Goal: Task Accomplishment & Management: Manage account settings

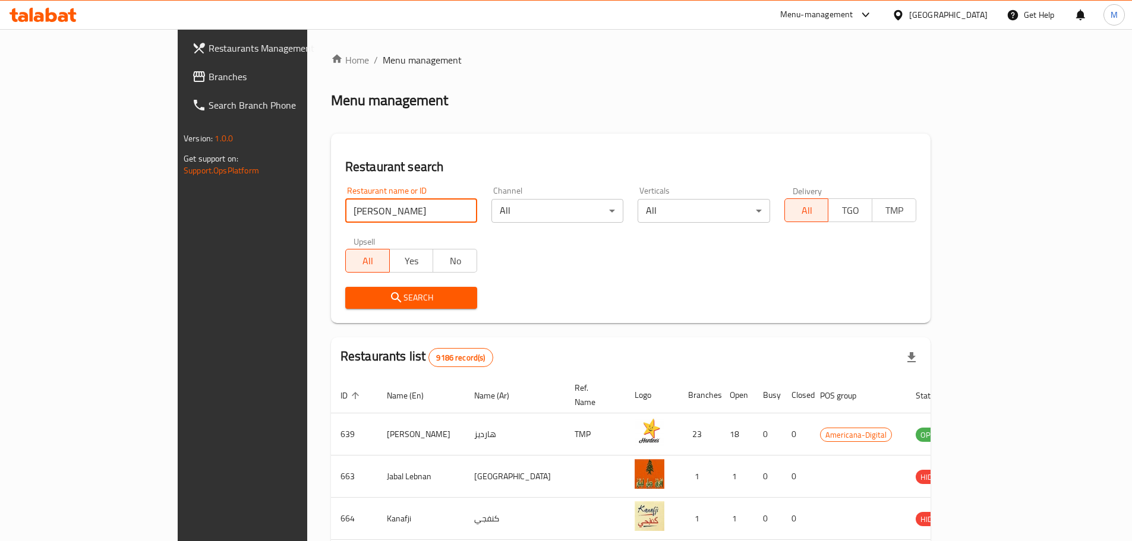
type input "[PERSON_NAME]"
click button "Search" at bounding box center [411, 298] width 132 height 22
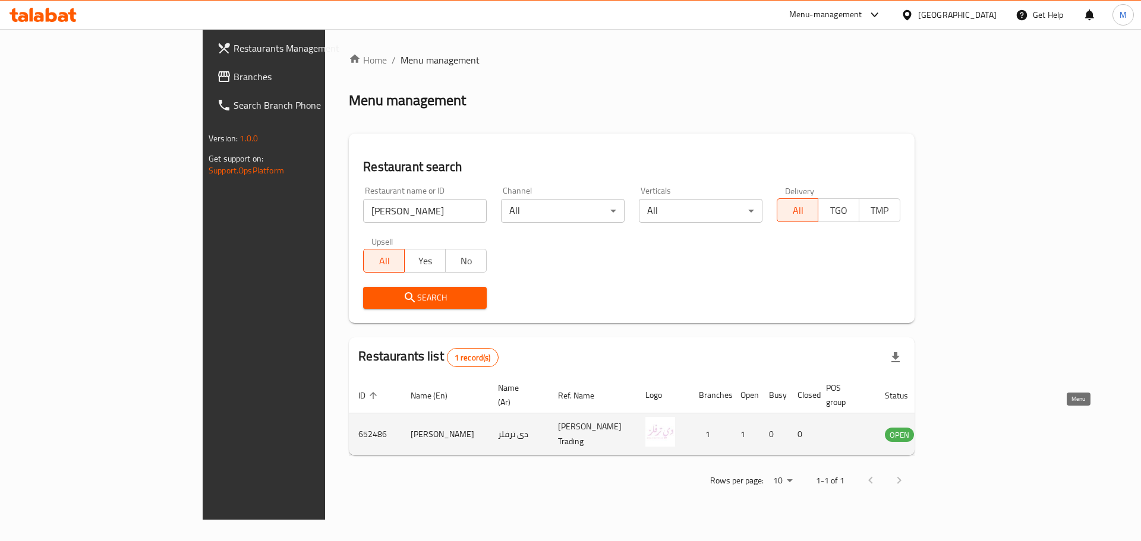
click at [962, 427] on icon "enhanced table" at bounding box center [954, 434] width 14 height 14
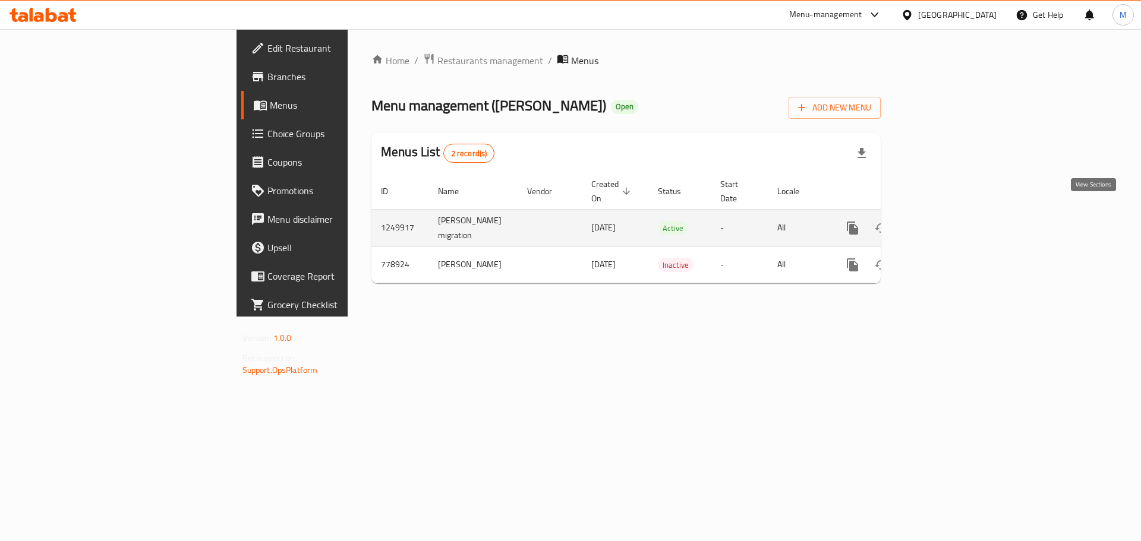
click at [946, 221] on icon "enhanced table" at bounding box center [938, 228] width 14 height 14
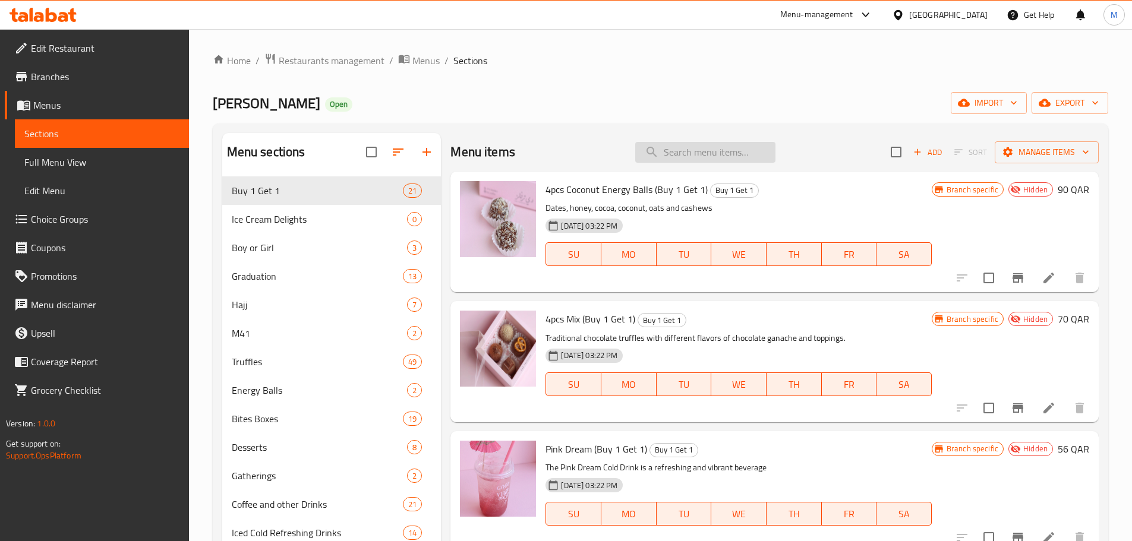
click at [688, 153] on input "search" at bounding box center [705, 152] width 140 height 21
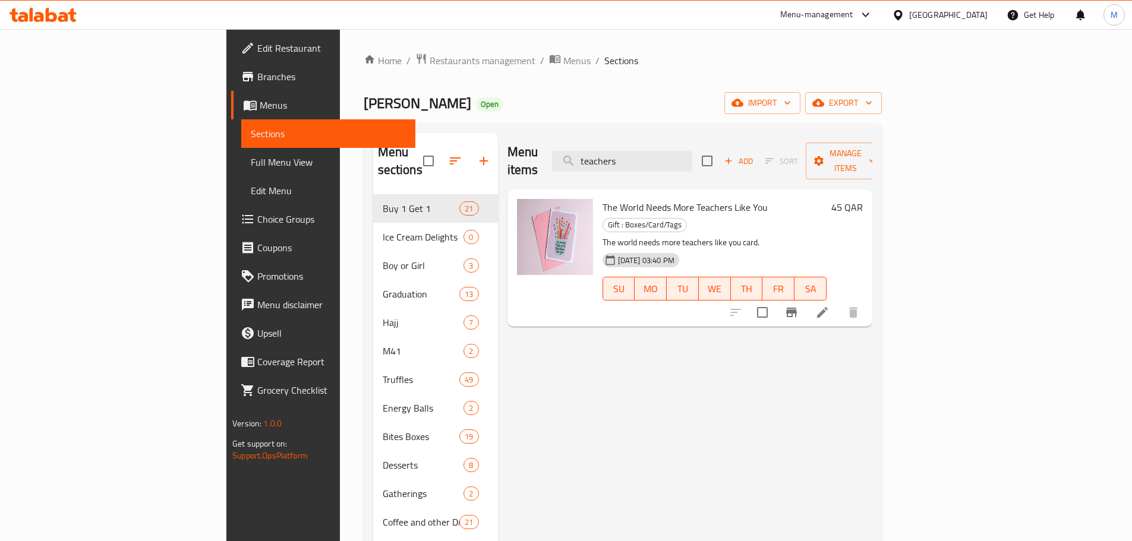
type input "teachers"
click at [448, 154] on icon "button" at bounding box center [455, 161] width 14 height 14
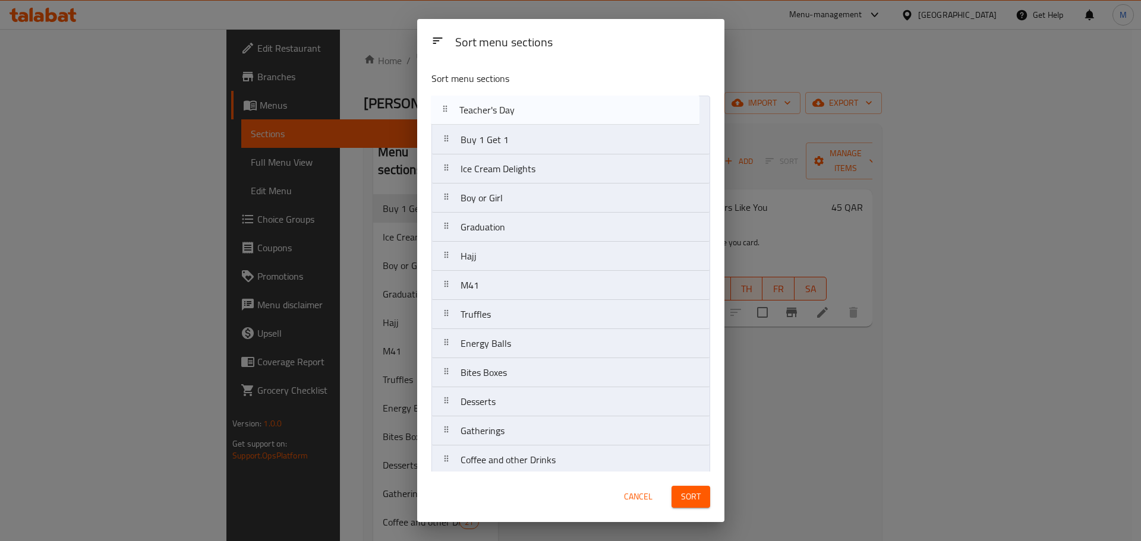
drag, startPoint x: 447, startPoint y: 339, endPoint x: 446, endPoint y: 107, distance: 232.4
click at [446, 107] on nav "Buy 1 Get 1 Ice Cream Delights Boy or Girl Graduation Hajj M41 Truffles Energy …" at bounding box center [570, 504] width 279 height 817
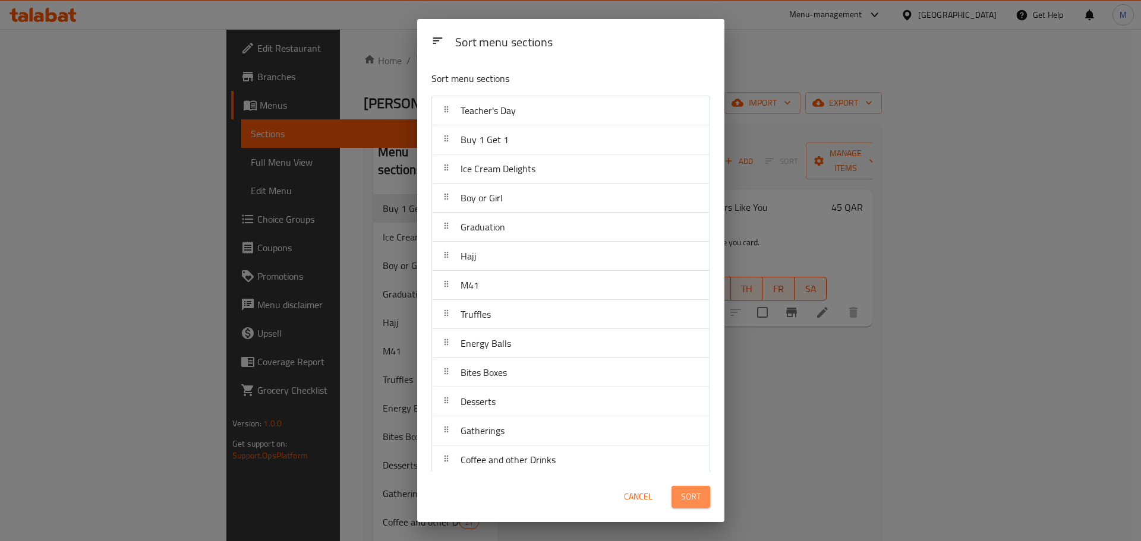
click at [694, 499] on span "Sort" at bounding box center [691, 497] width 20 height 15
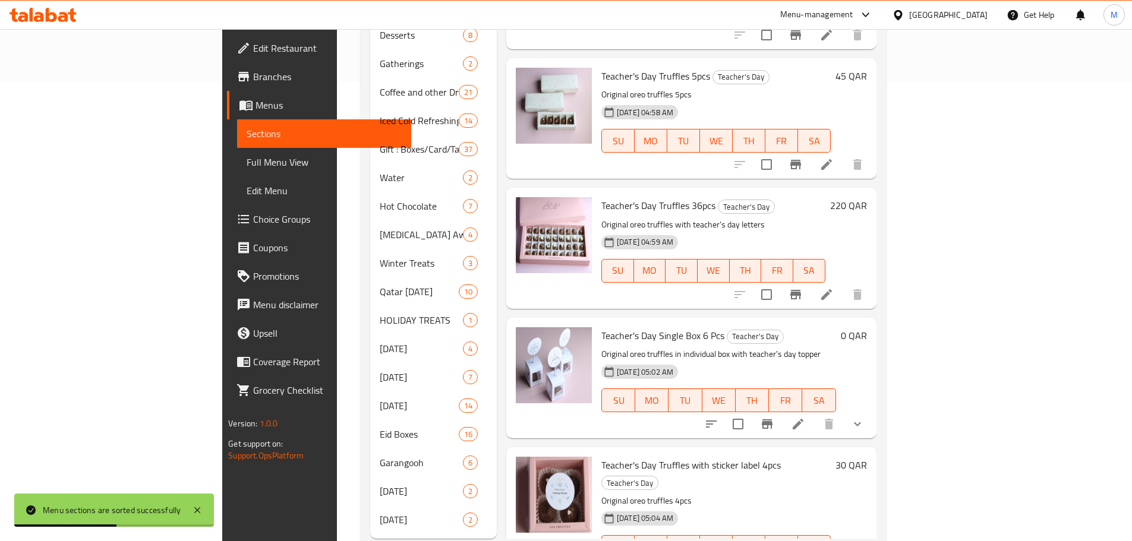
scroll to position [472, 0]
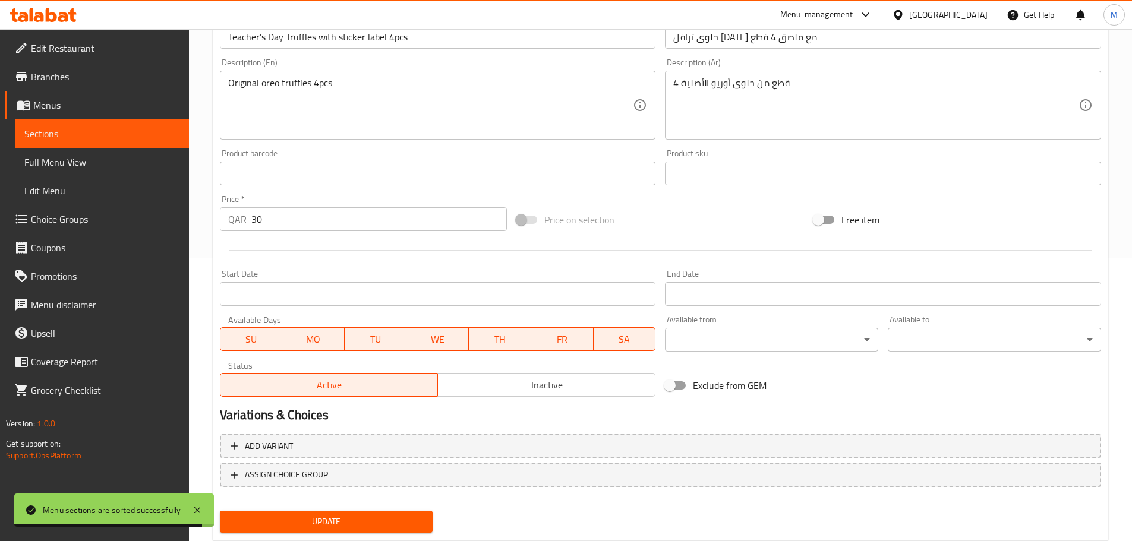
scroll to position [316, 0]
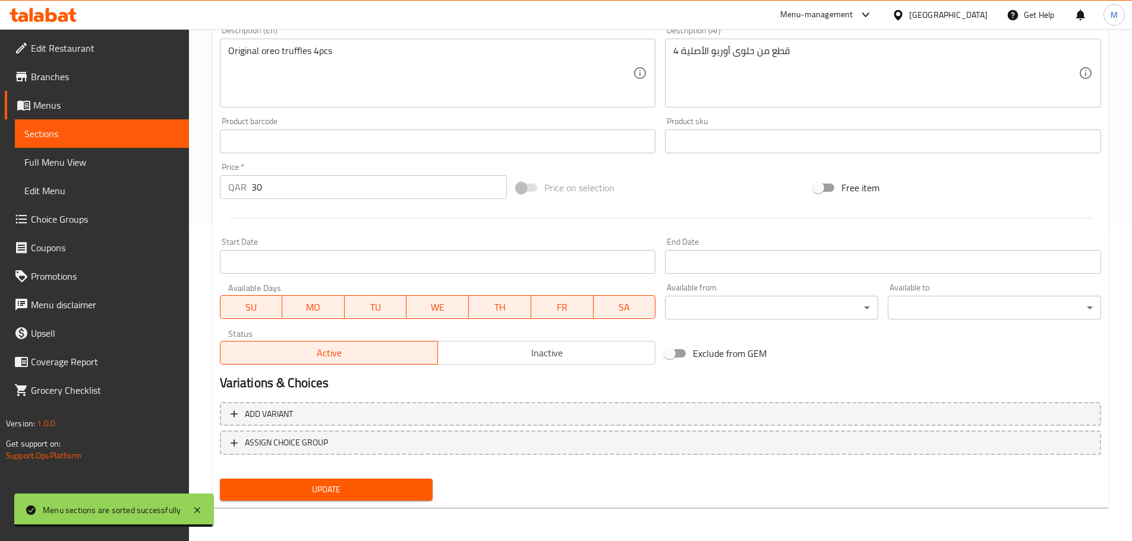
click at [264, 184] on input "30" at bounding box center [379, 187] width 256 height 24
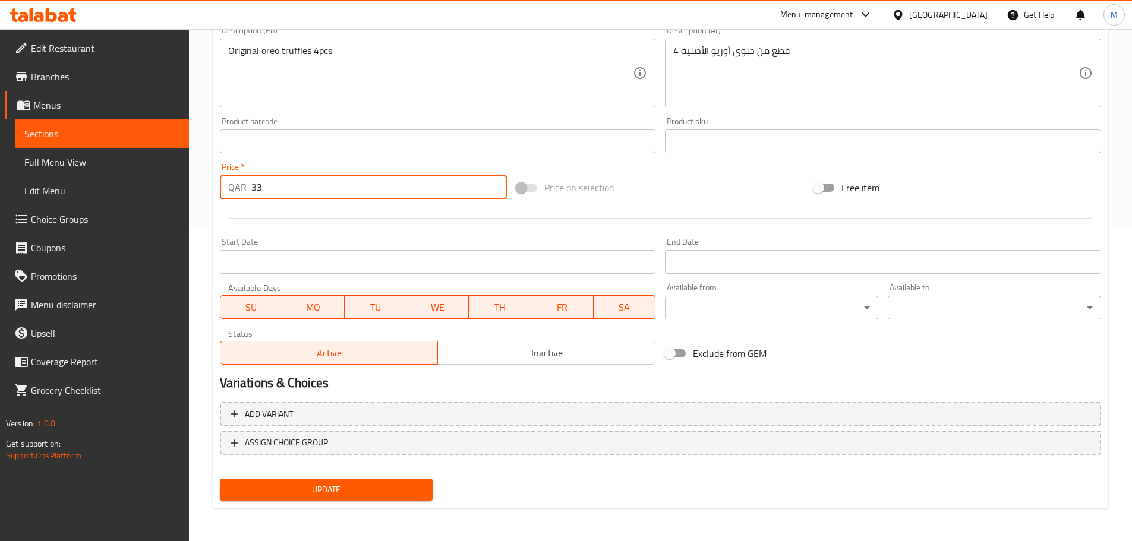
type input "33"
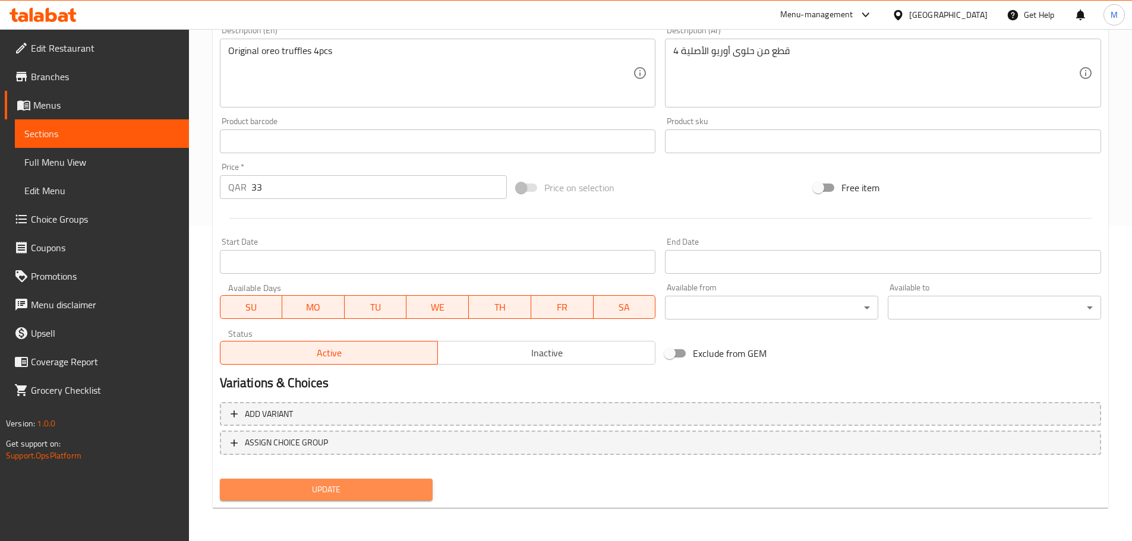
click at [342, 488] on span "Update" at bounding box center [326, 490] width 194 height 15
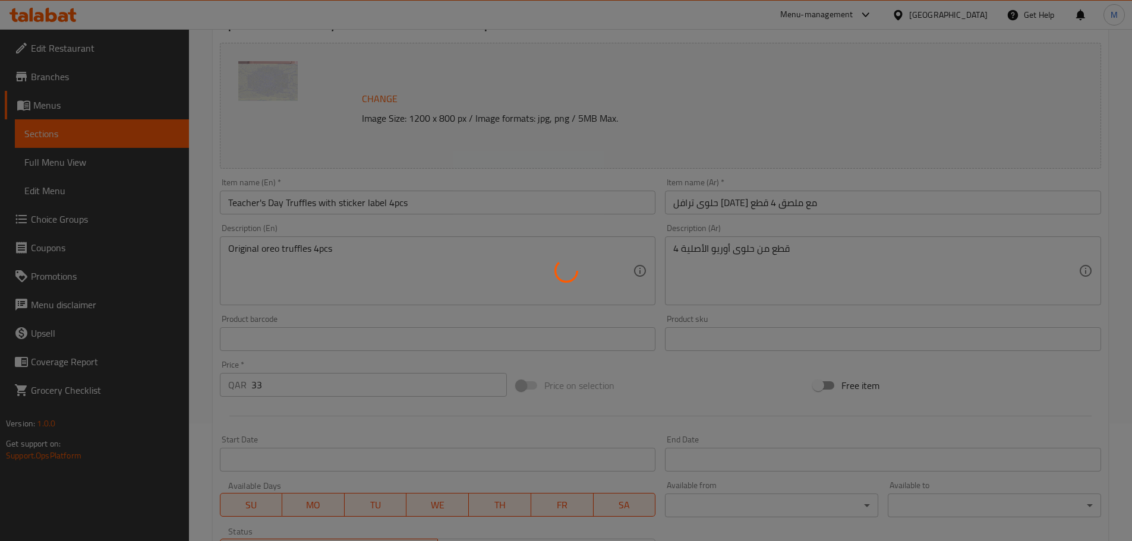
scroll to position [0, 0]
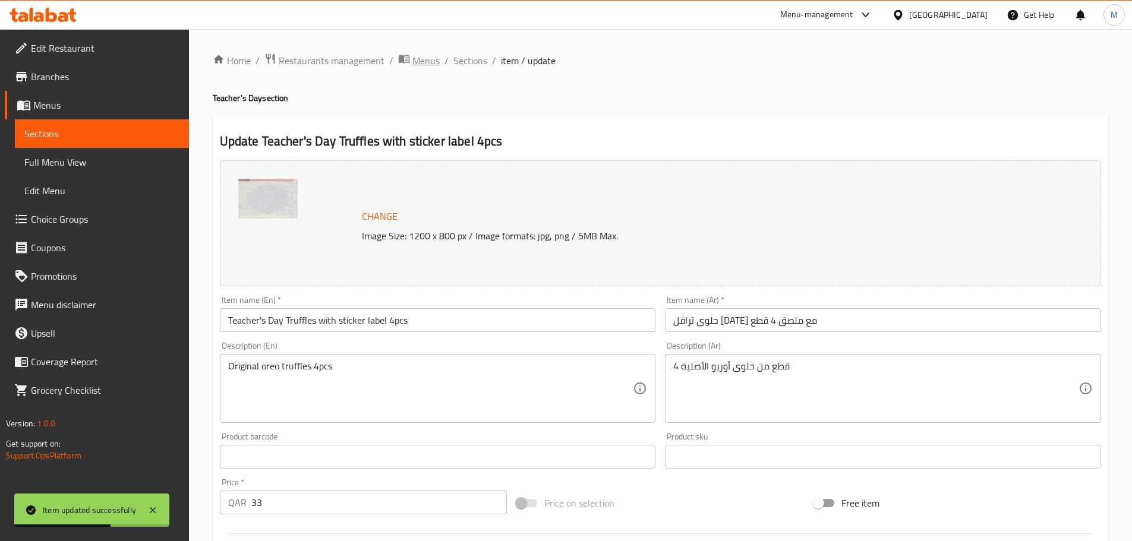
click at [437, 62] on span "Menus" at bounding box center [425, 60] width 27 height 14
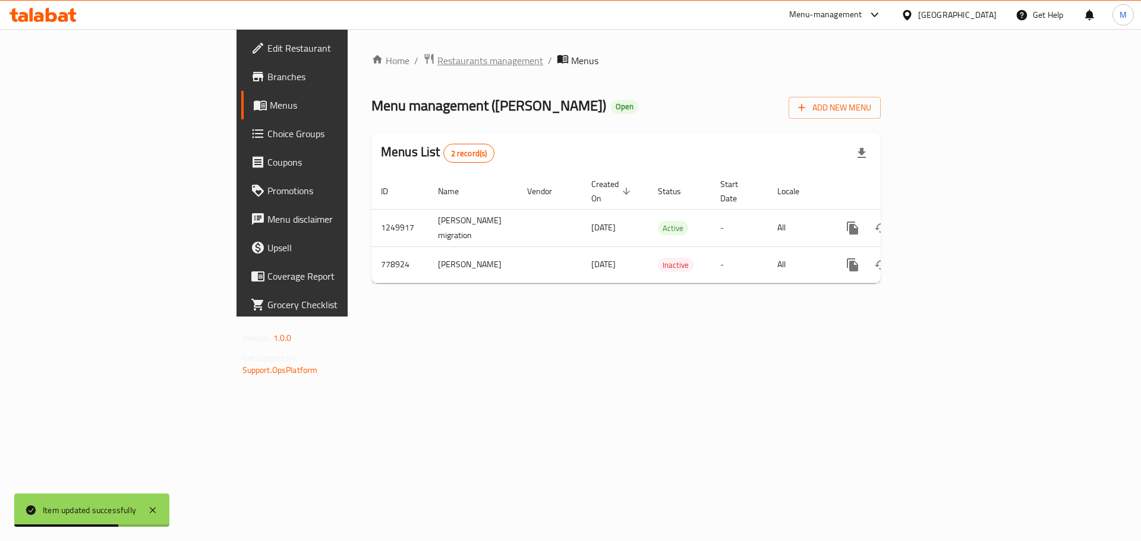
click at [437, 59] on span "Restaurants management" at bounding box center [490, 60] width 106 height 14
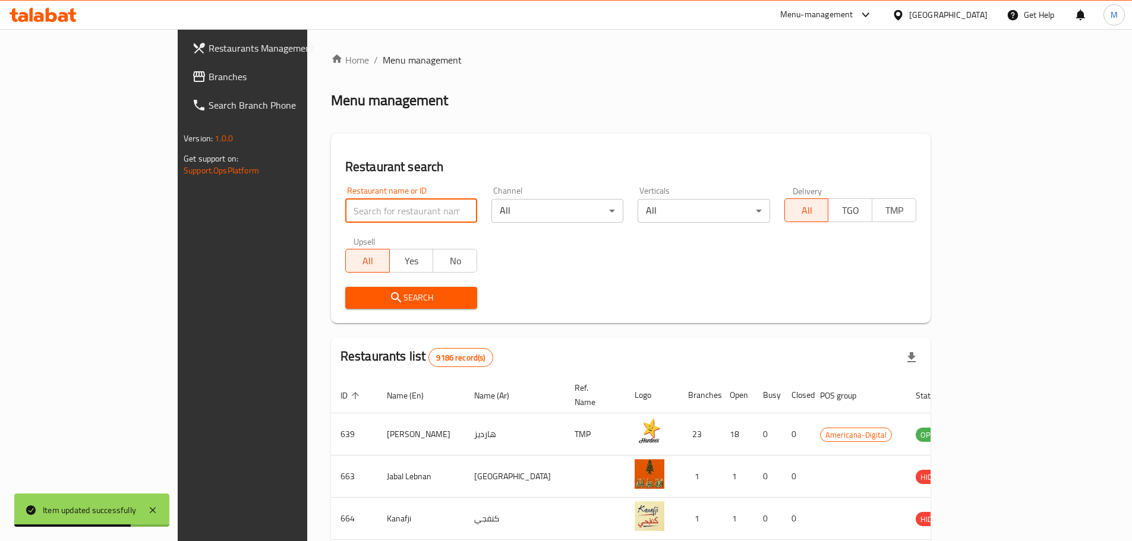
click at [345, 219] on input "search" at bounding box center [411, 211] width 132 height 24
type input "lombar"
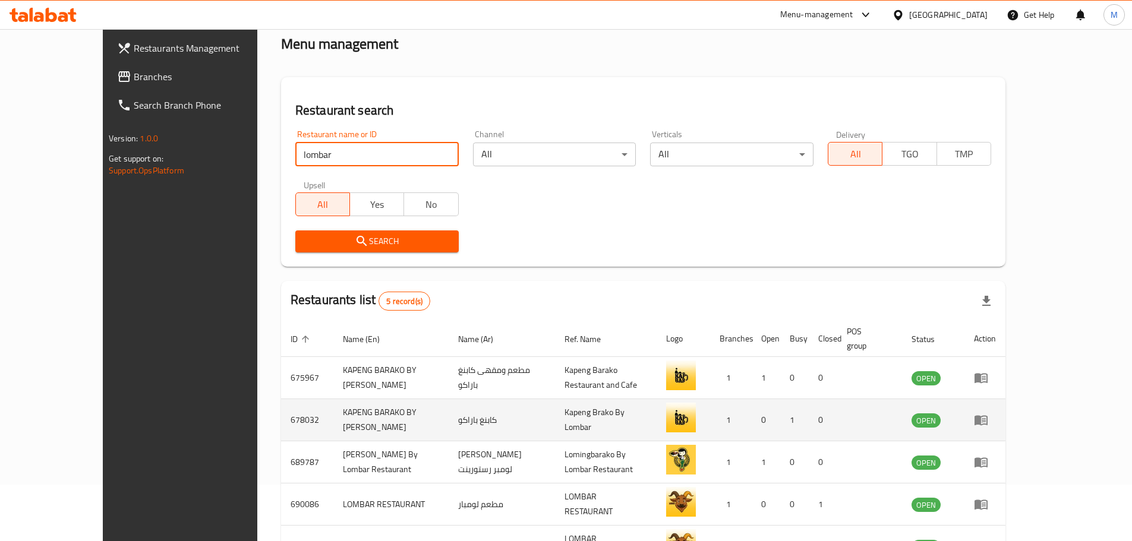
scroll to position [119, 0]
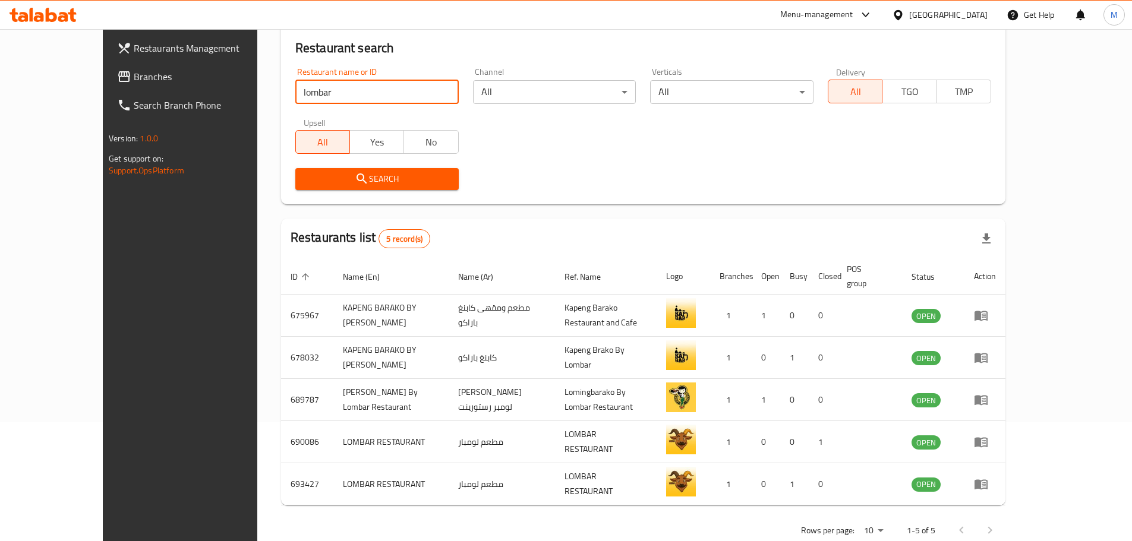
click at [414, 89] on input "lombar" at bounding box center [376, 92] width 163 height 24
click at [418, 93] on input "lombar" at bounding box center [376, 92] width 163 height 24
click at [406, 94] on input "search" at bounding box center [376, 92] width 163 height 24
type input "halo caf"
click button "Search" at bounding box center [376, 179] width 163 height 22
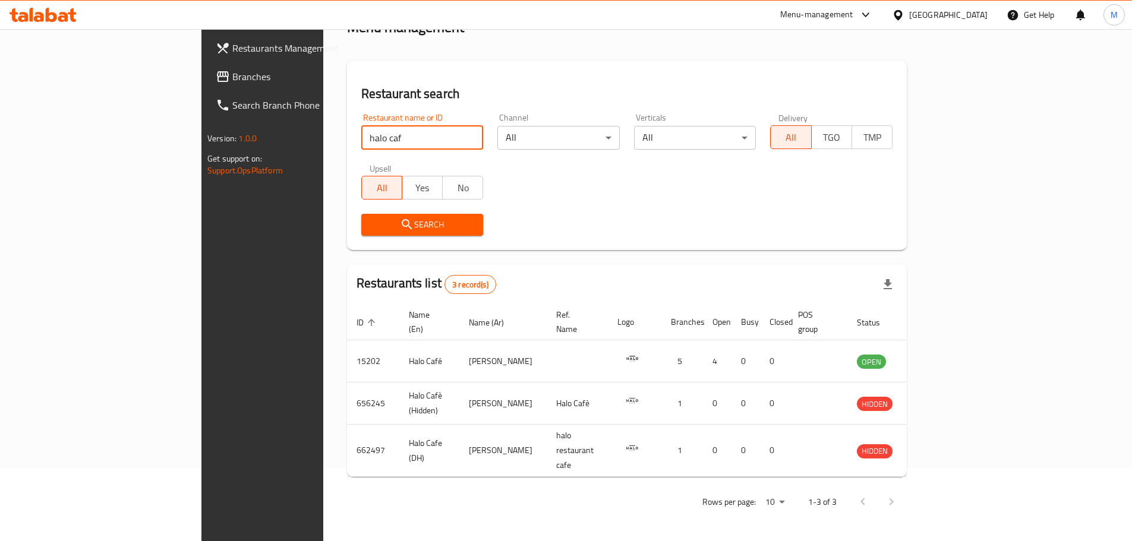
scroll to position [0, 0]
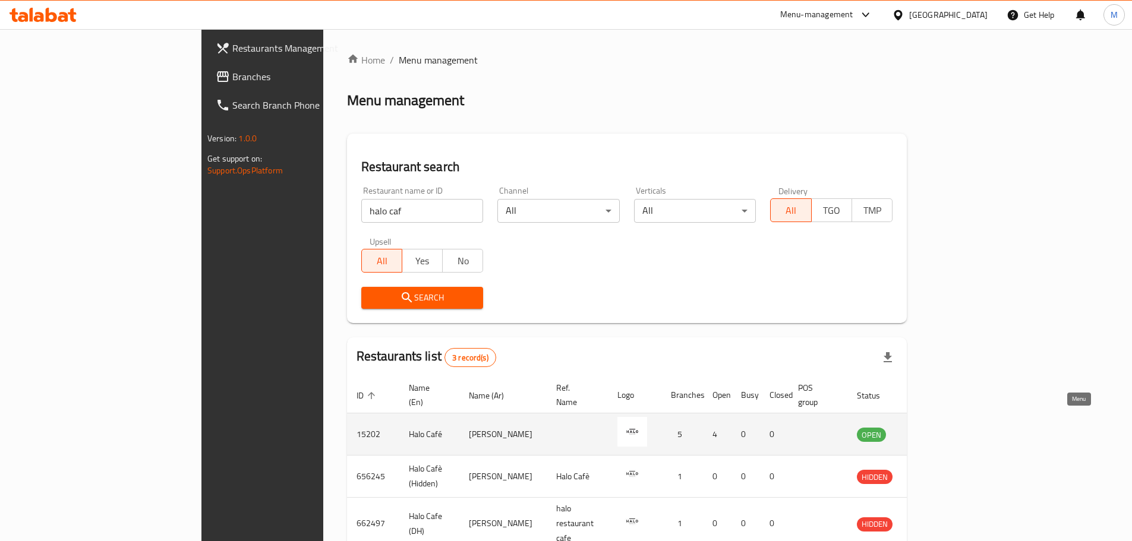
click at [933, 430] on icon "enhanced table" at bounding box center [926, 435] width 13 height 10
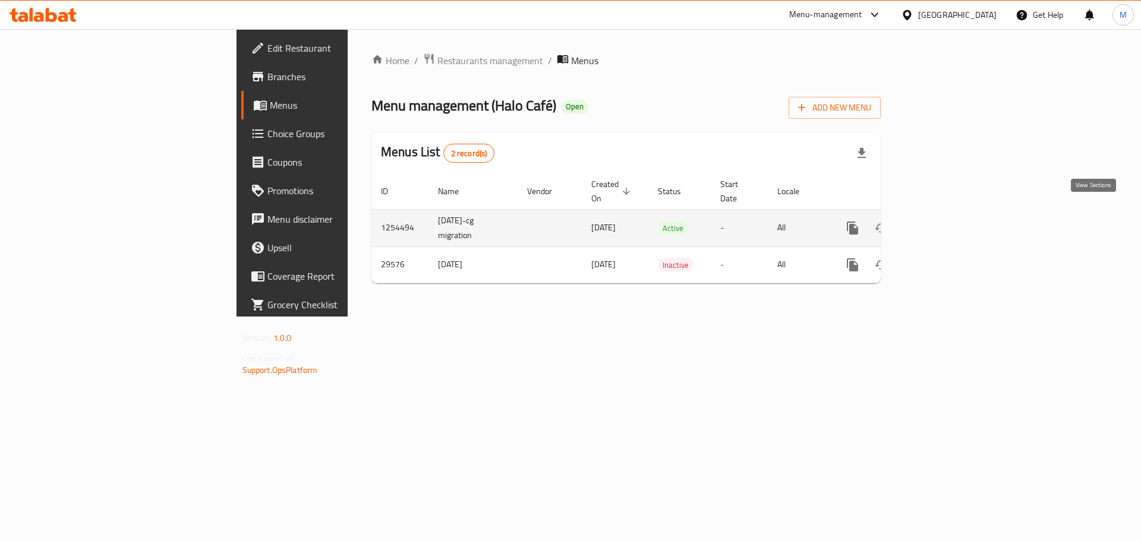
click at [946, 221] on icon "enhanced table" at bounding box center [938, 228] width 14 height 14
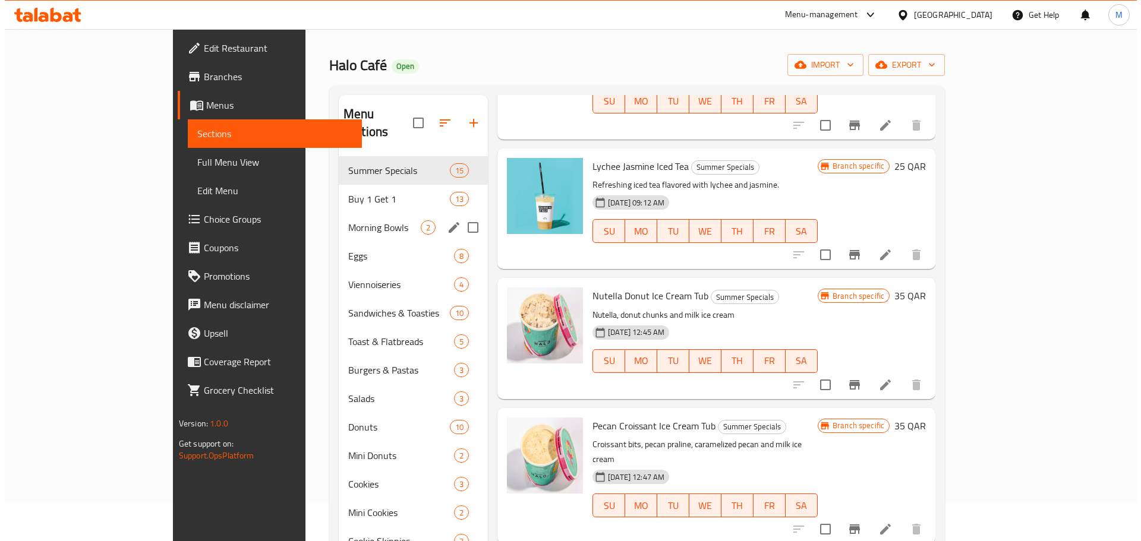
scroll to position [59, 0]
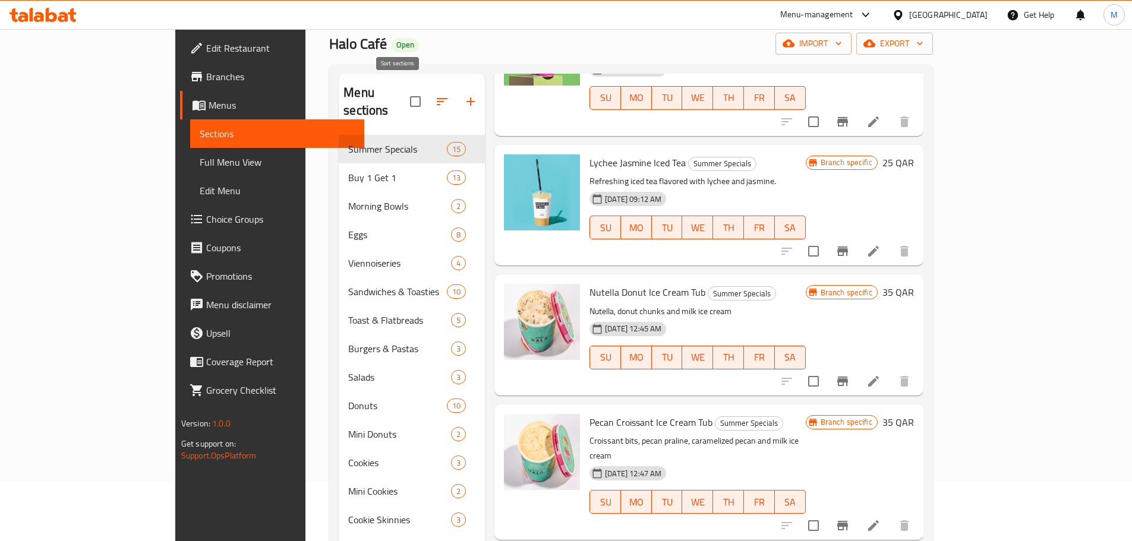
click at [435, 97] on icon "button" at bounding box center [442, 101] width 14 height 14
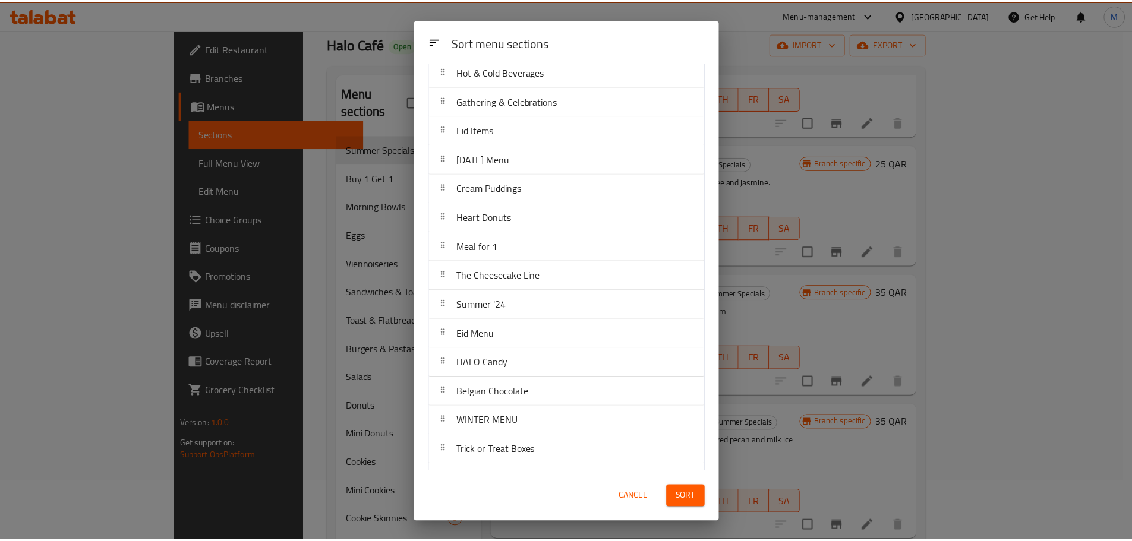
scroll to position [535, 0]
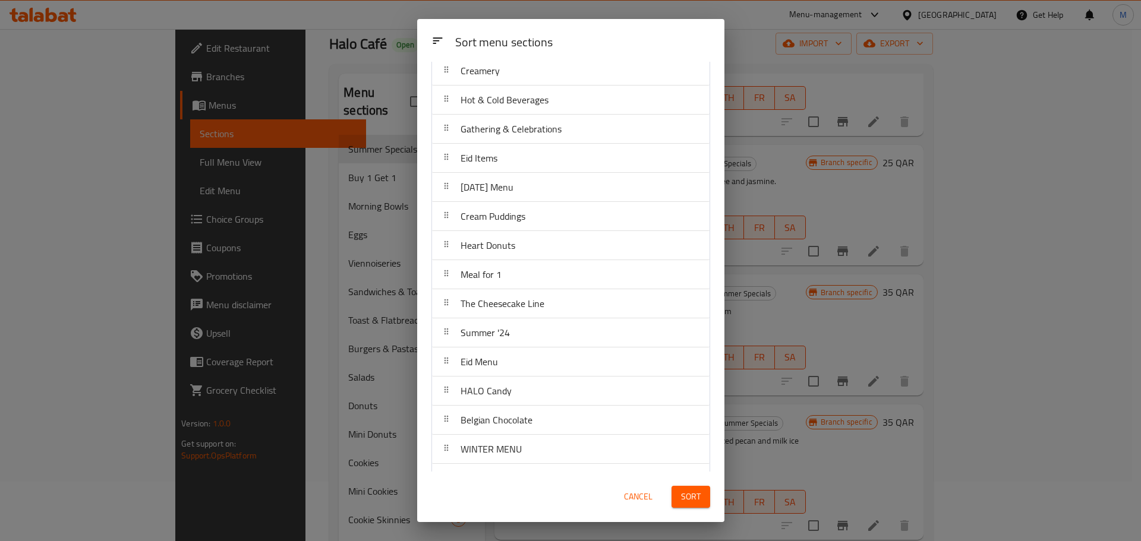
click at [632, 494] on span "Cancel" at bounding box center [638, 497] width 29 height 15
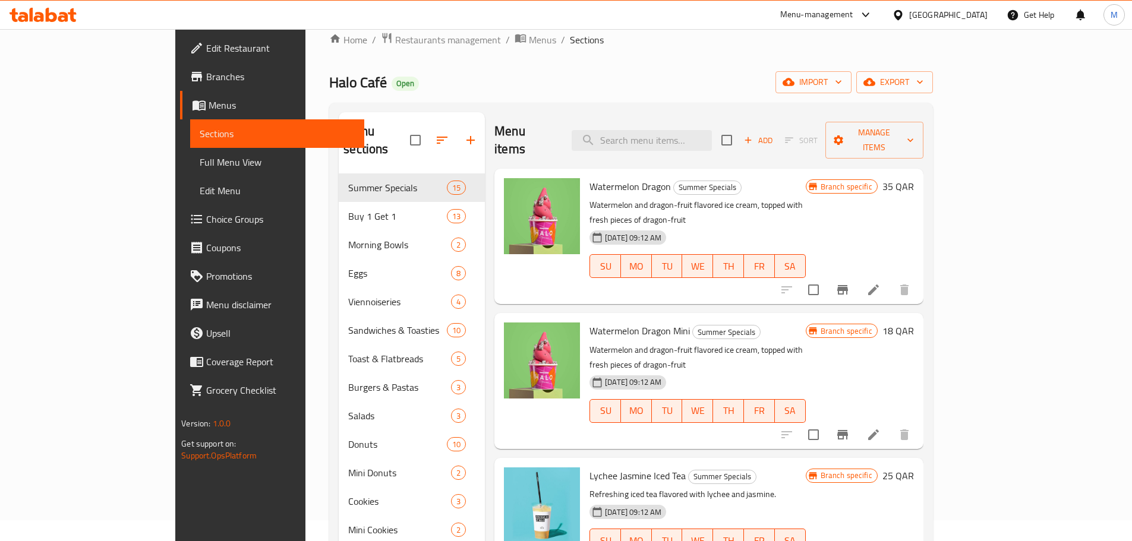
scroll to position [0, 0]
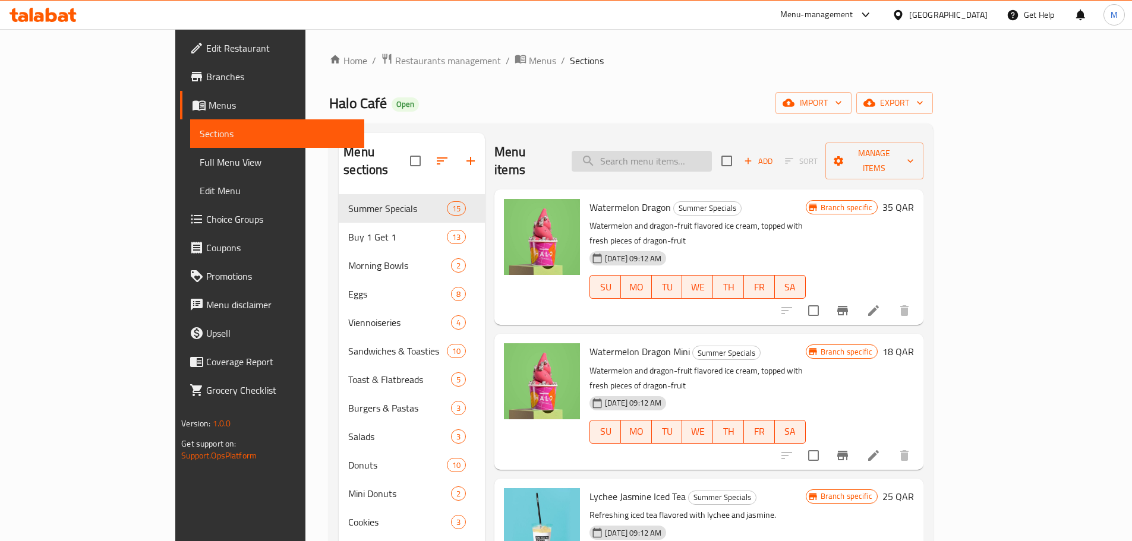
click at [712, 153] on input "search" at bounding box center [642, 161] width 140 height 21
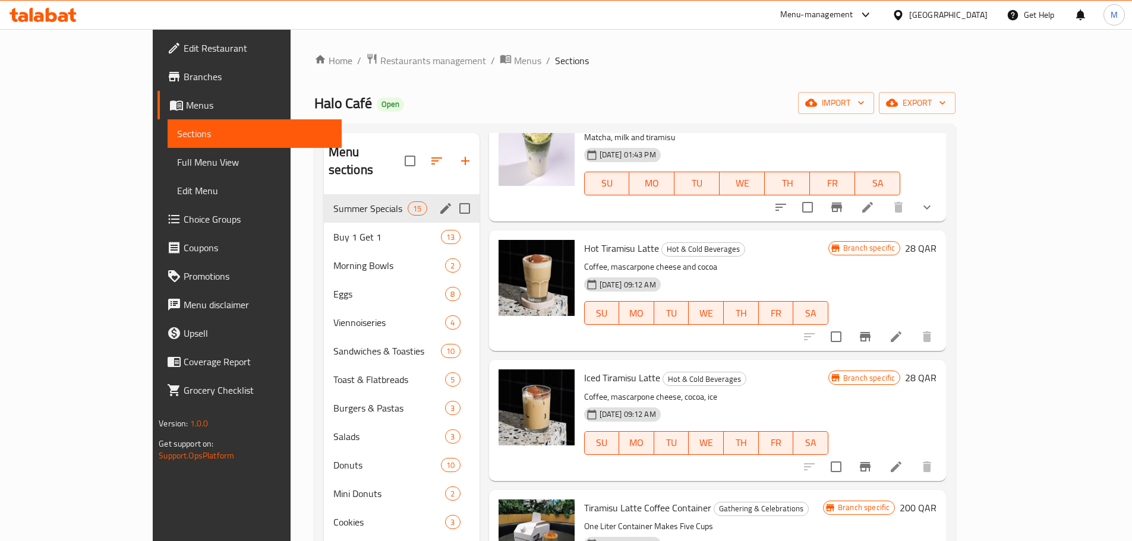
type input "tira"
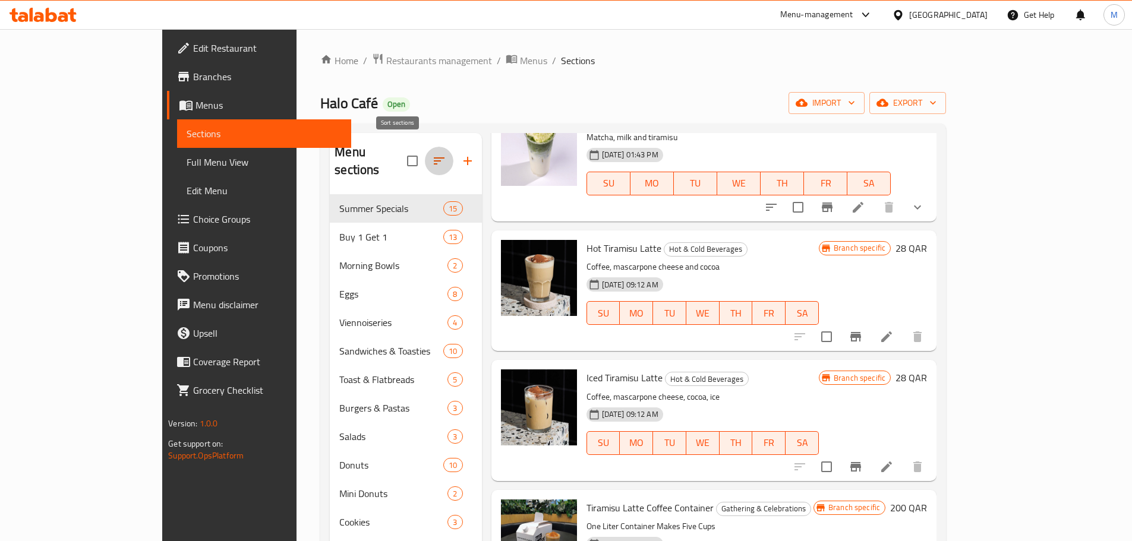
click at [432, 154] on icon "button" at bounding box center [439, 161] width 14 height 14
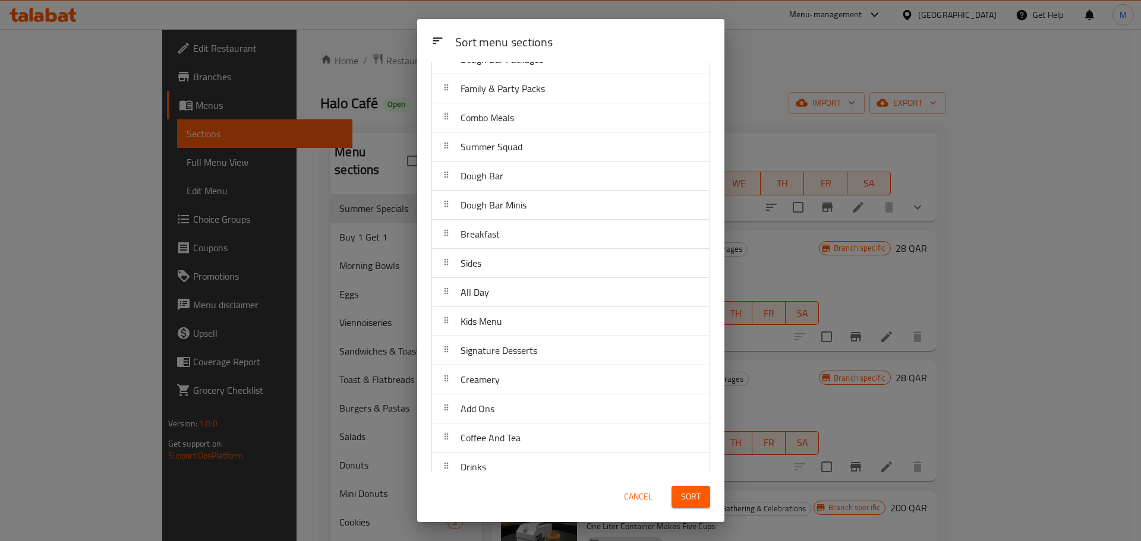
scroll to position [1319, 0]
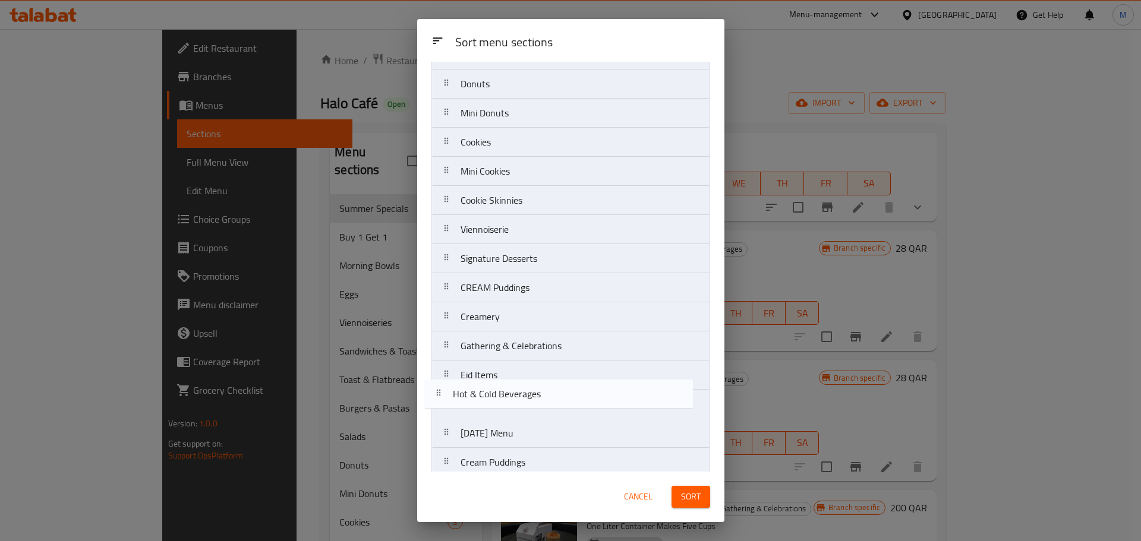
drag, startPoint x: 446, startPoint y: 389, endPoint x: 650, endPoint y: 483, distance: 224.4
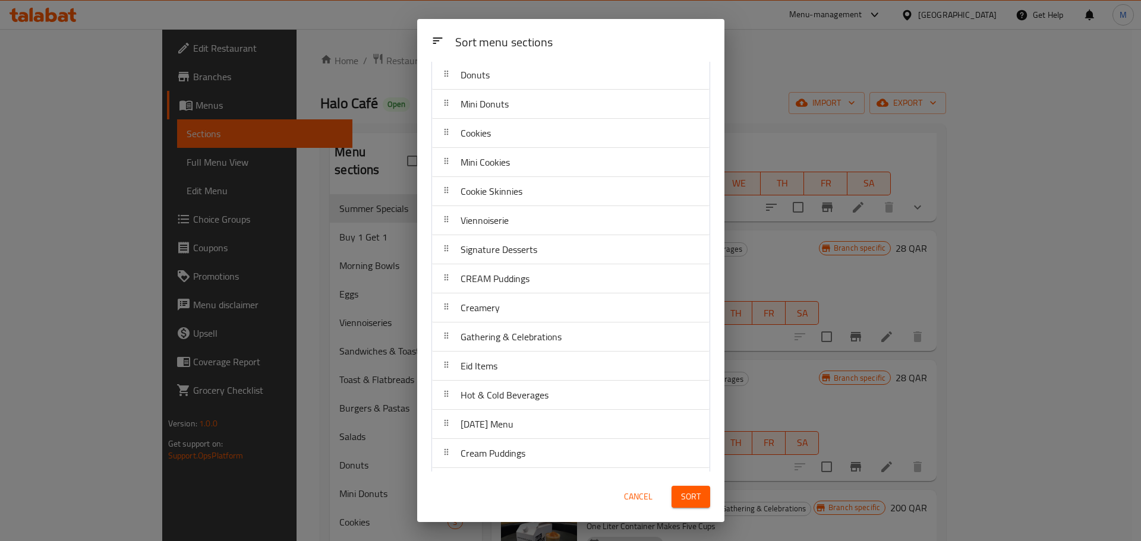
click at [640, 498] on span "Cancel" at bounding box center [638, 497] width 29 height 15
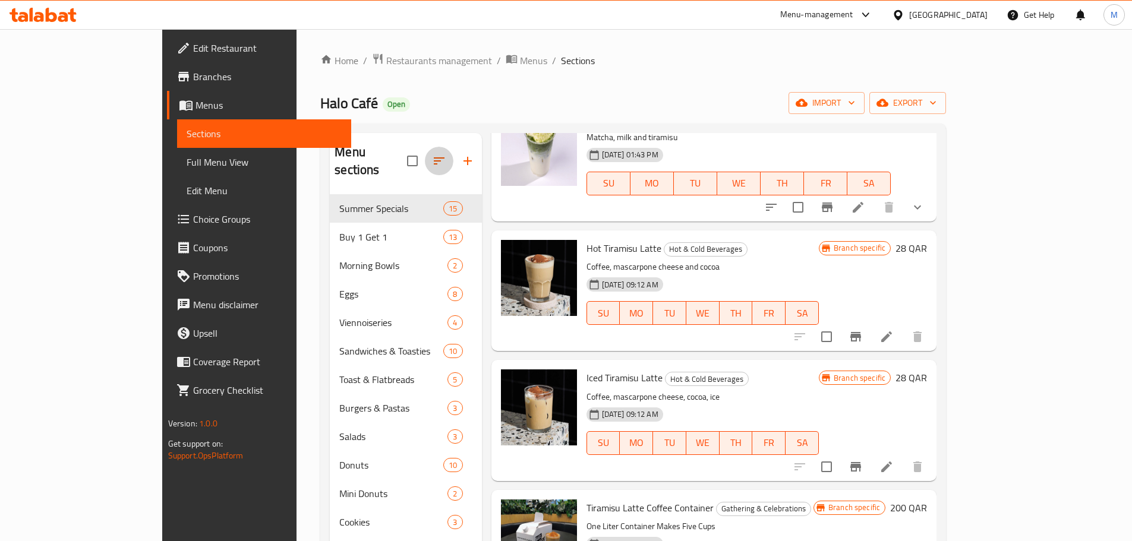
click at [425, 147] on button "button" at bounding box center [439, 161] width 29 height 29
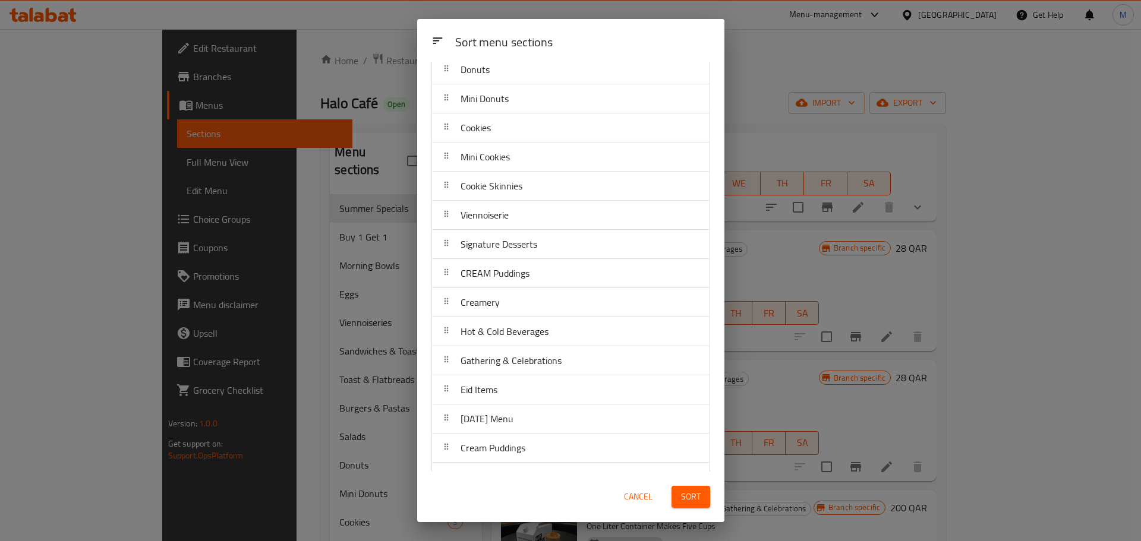
scroll to position [238, 0]
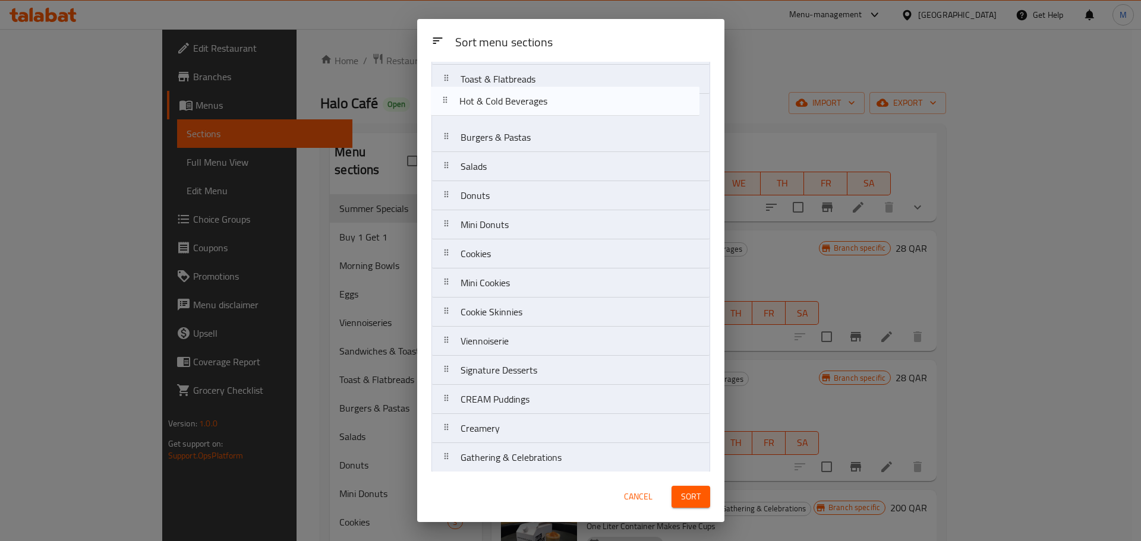
drag, startPoint x: 448, startPoint y: 397, endPoint x: 454, endPoint y: 112, distance: 285.3
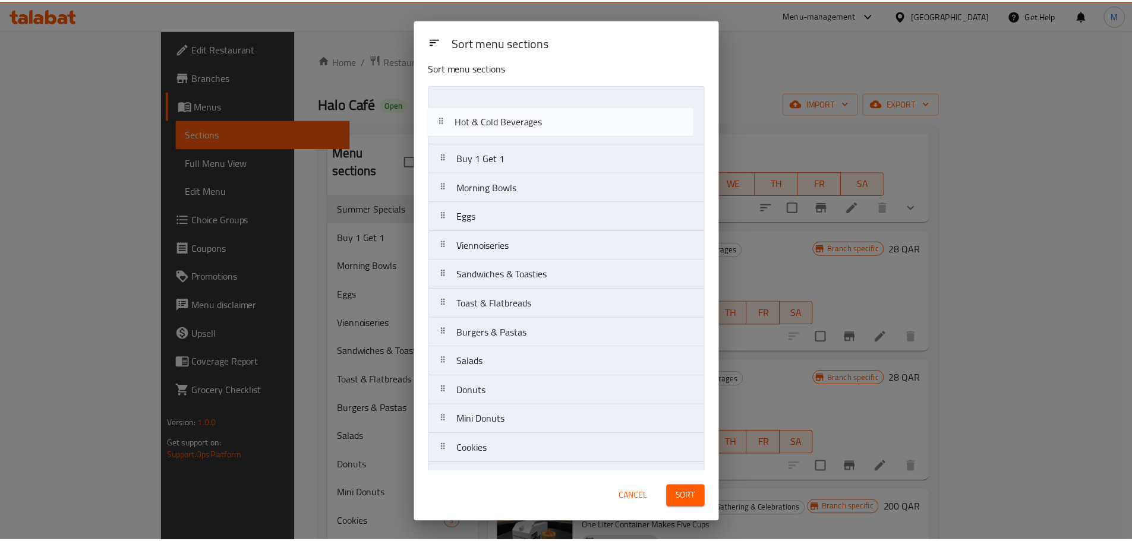
scroll to position [0, 0]
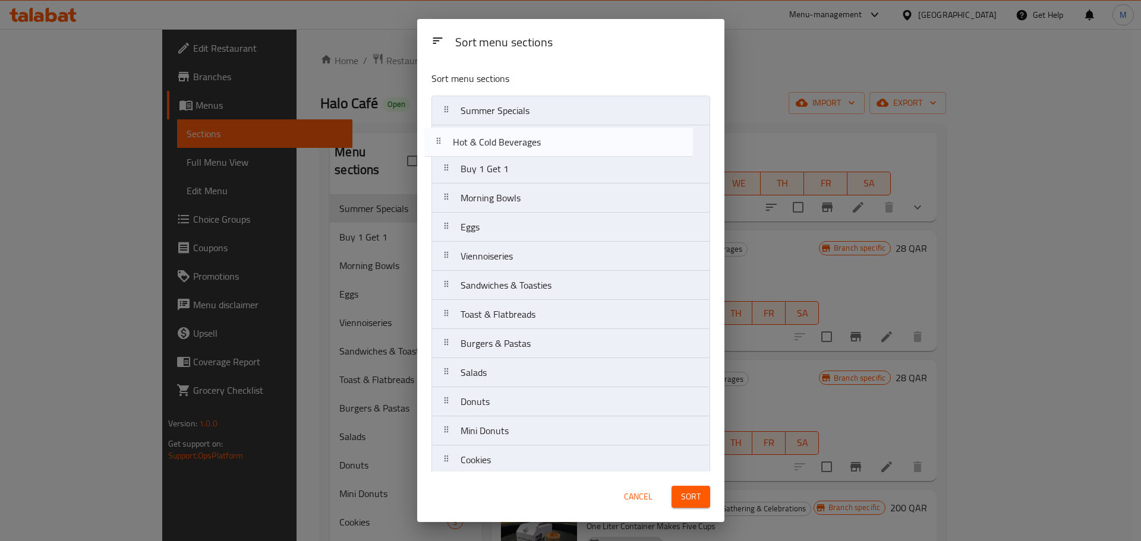
drag, startPoint x: 450, startPoint y: 288, endPoint x: 440, endPoint y: 138, distance: 150.1
drag, startPoint x: 443, startPoint y: 138, endPoint x: 445, endPoint y: 111, distance: 27.4
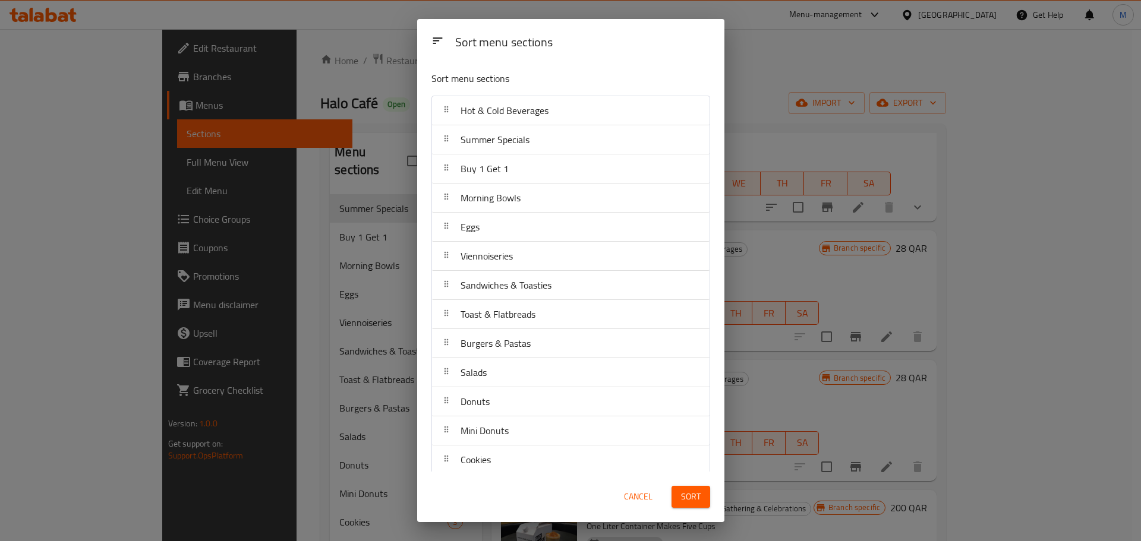
click at [690, 499] on span "Sort" at bounding box center [691, 497] width 20 height 15
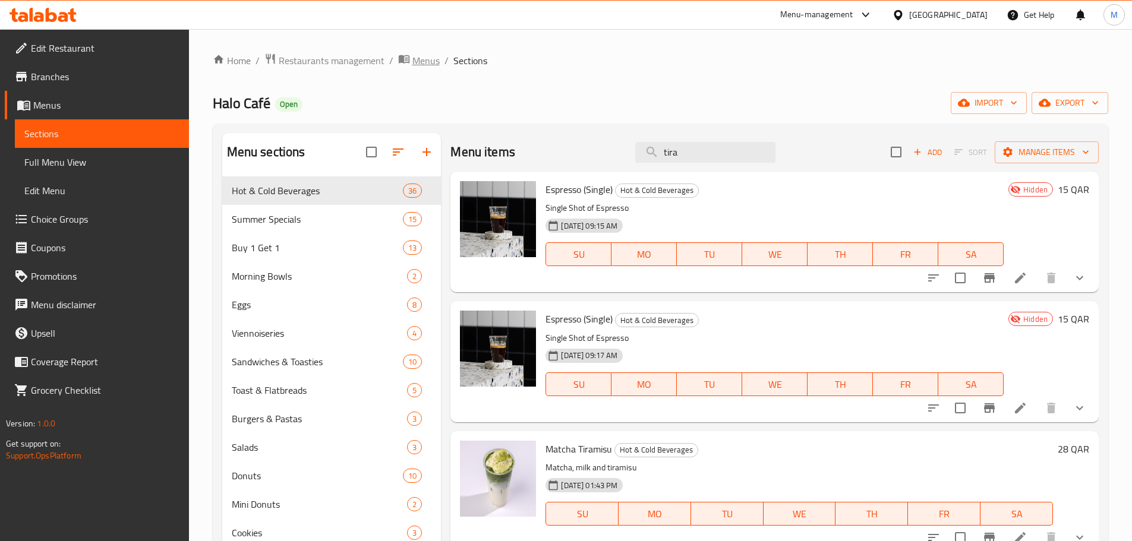
click at [412, 56] on span "Menus" at bounding box center [425, 60] width 27 height 14
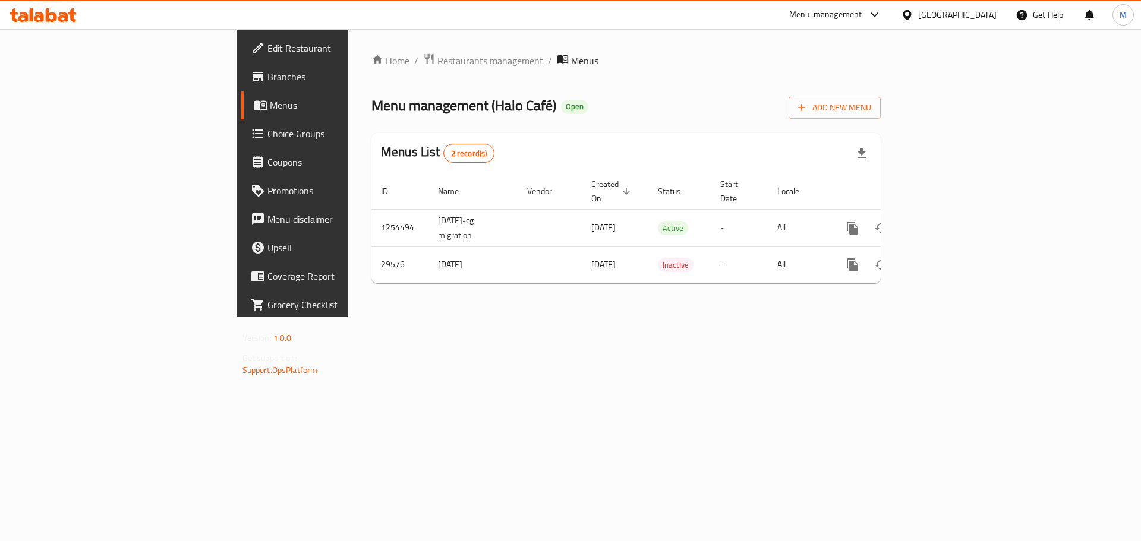
click at [437, 63] on span "Restaurants management" at bounding box center [490, 60] width 106 height 14
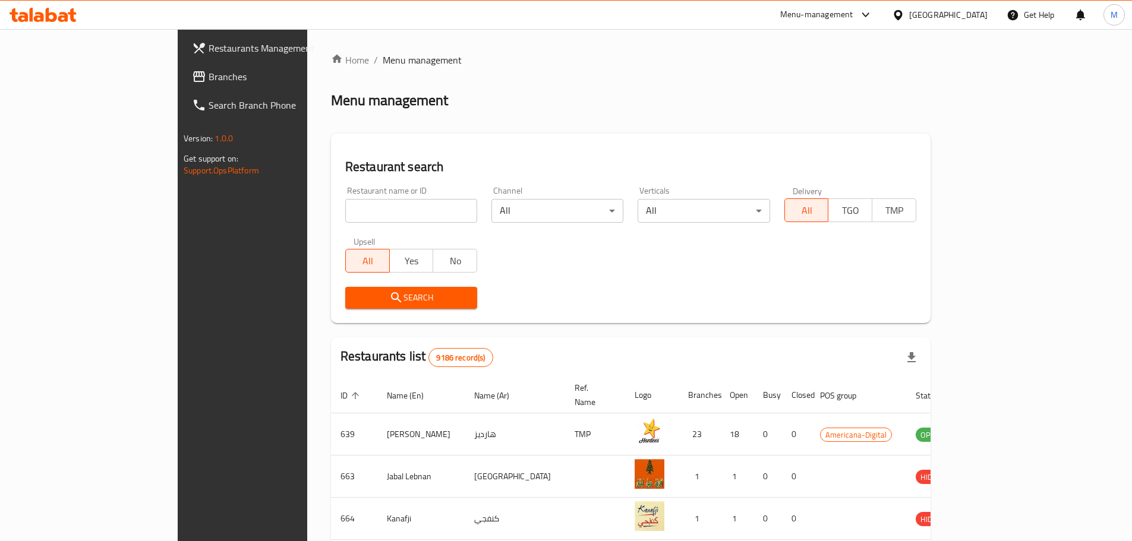
click at [363, 223] on div "Restaurant name or ID Restaurant name or ID" at bounding box center [411, 204] width 146 height 51
click at [357, 220] on input "search" at bounding box center [411, 211] width 132 height 24
type input "the toast"
click button "Search" at bounding box center [411, 298] width 132 height 22
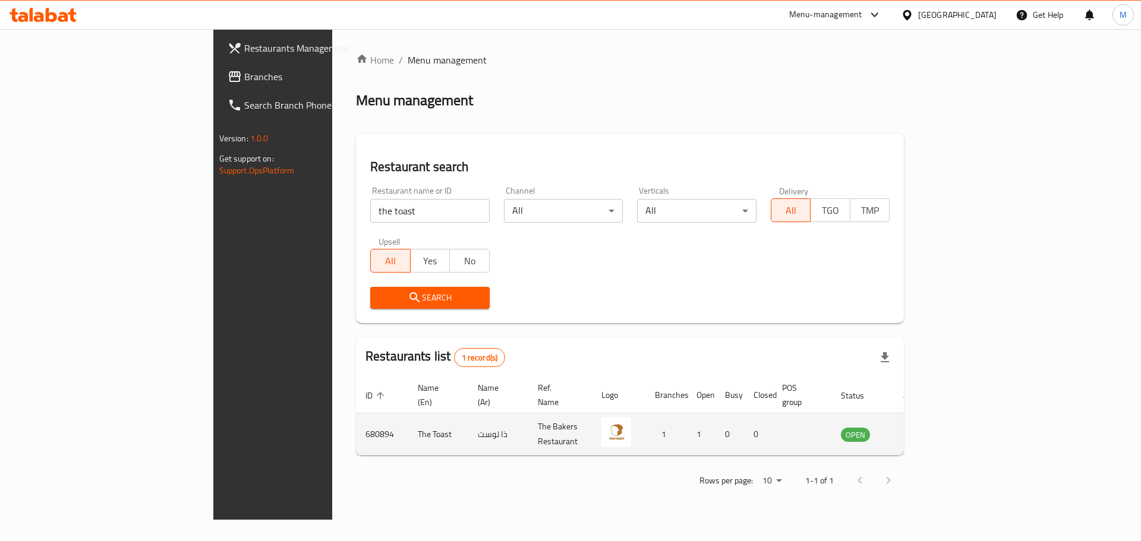
click at [917, 430] on icon "enhanced table" at bounding box center [910, 435] width 13 height 10
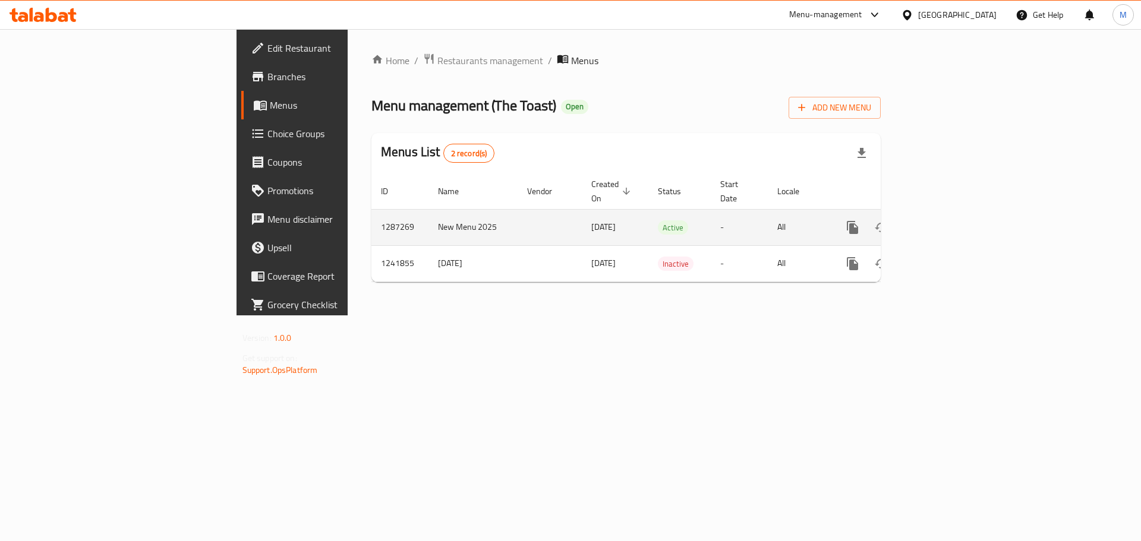
click at [946, 220] on icon "enhanced table" at bounding box center [938, 227] width 14 height 14
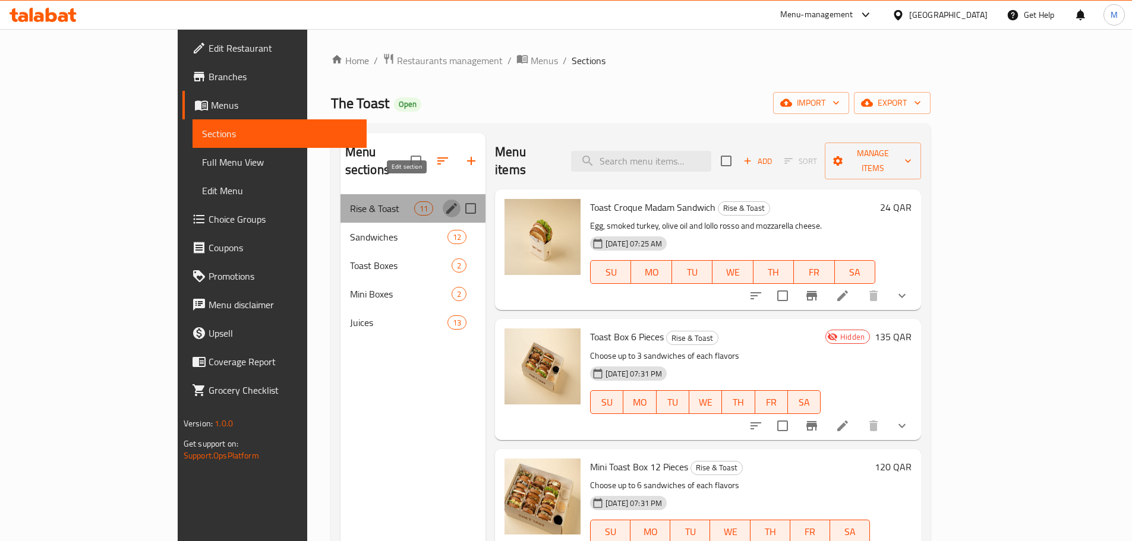
click at [445, 201] on icon "edit" at bounding box center [452, 208] width 14 height 14
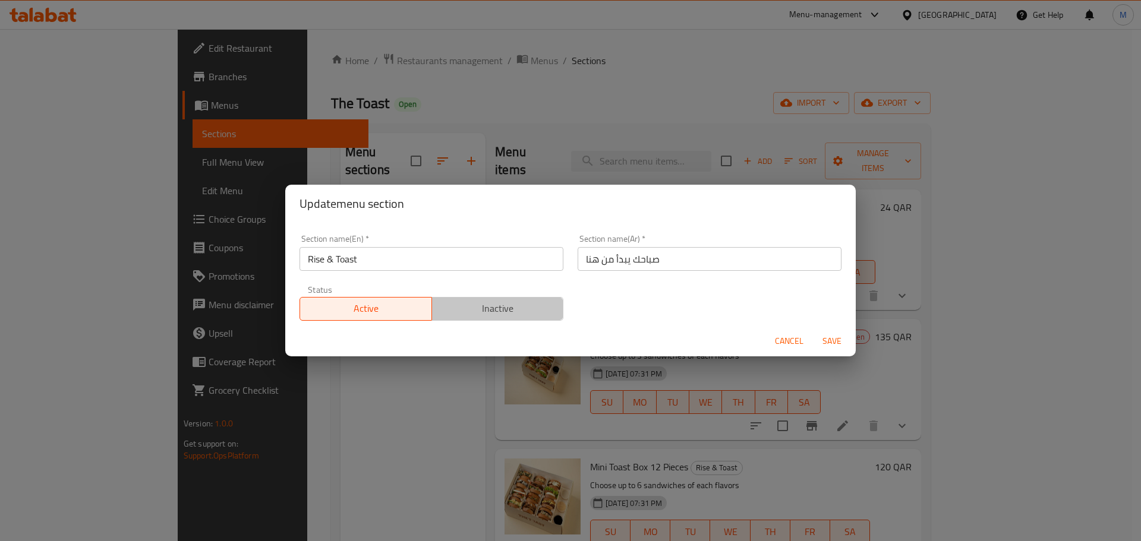
click at [527, 316] on span "Inactive" at bounding box center [498, 308] width 122 height 17
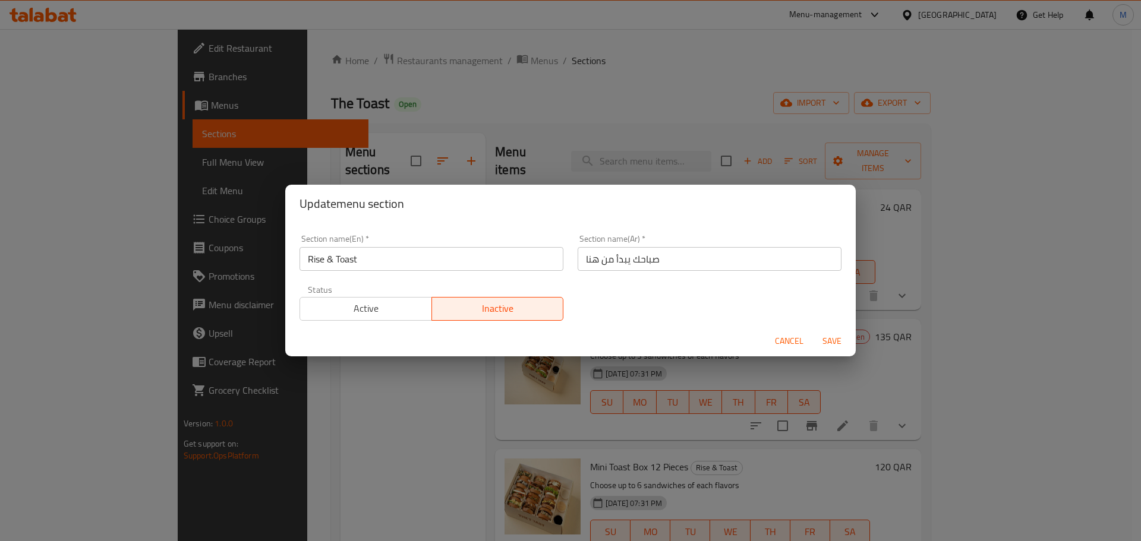
drag, startPoint x: 834, startPoint y: 339, endPoint x: 461, endPoint y: 285, distance: 377.0
click at [834, 339] on span "Save" at bounding box center [832, 341] width 29 height 15
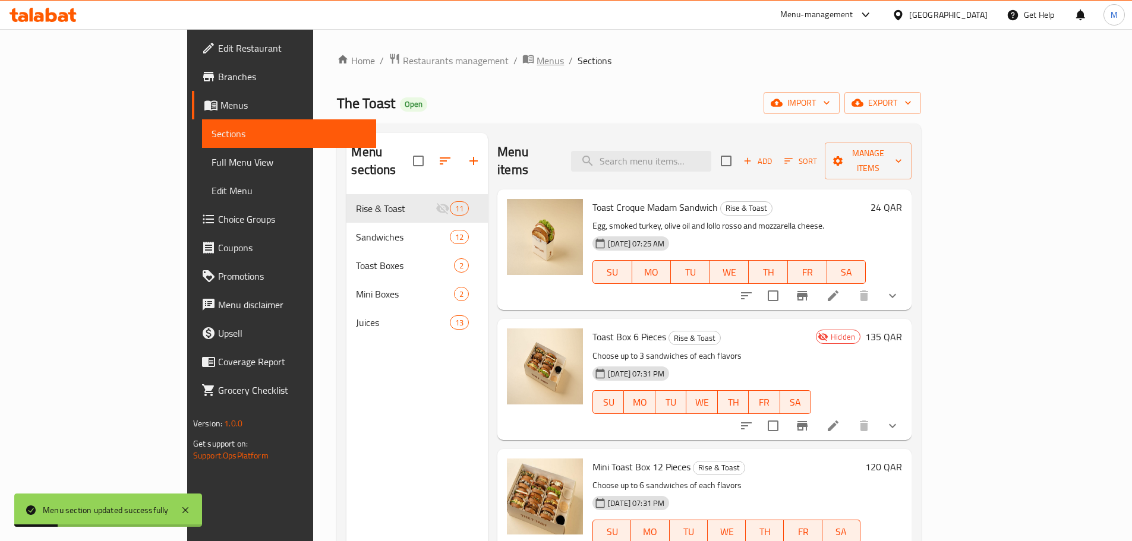
click at [537, 68] on span "Menus" at bounding box center [550, 60] width 27 height 14
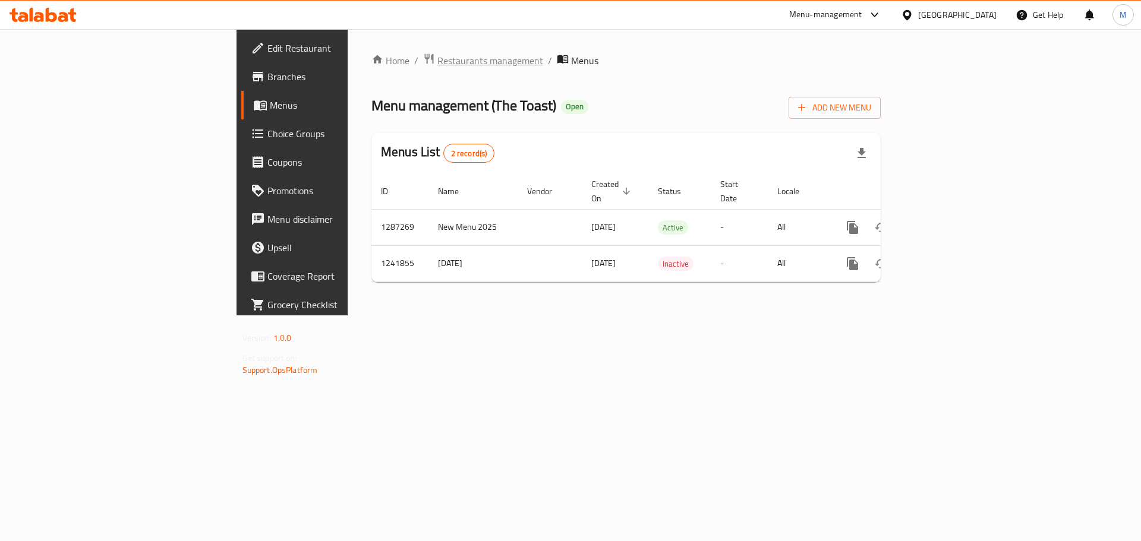
click at [437, 58] on span "Restaurants management" at bounding box center [490, 60] width 106 height 14
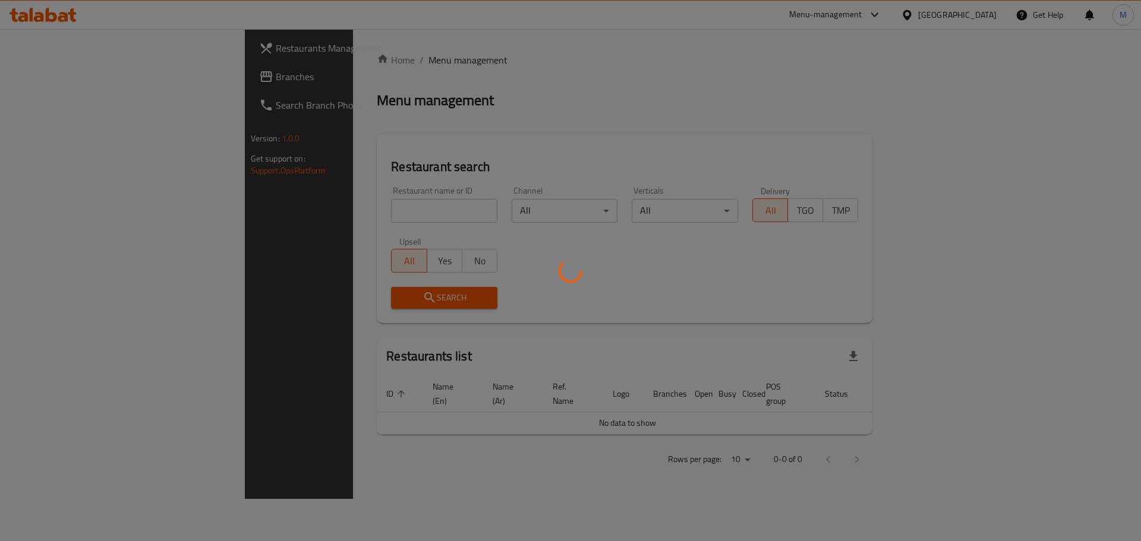
click at [285, 216] on div at bounding box center [570, 270] width 1141 height 541
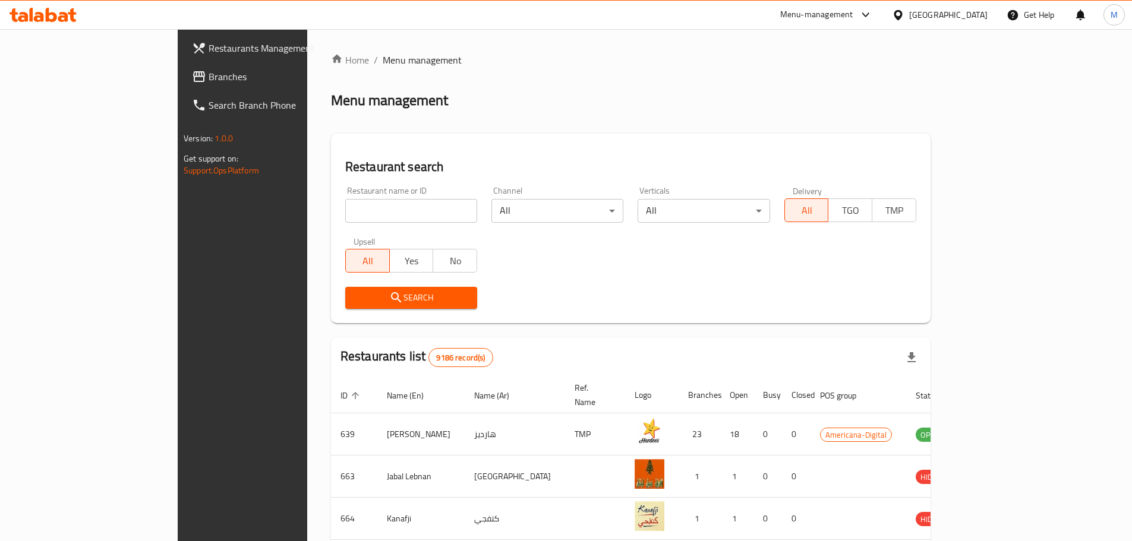
click at [345, 213] on input "search" at bounding box center [411, 211] width 132 height 24
click at [390, 308] on button "Search" at bounding box center [411, 298] width 132 height 22
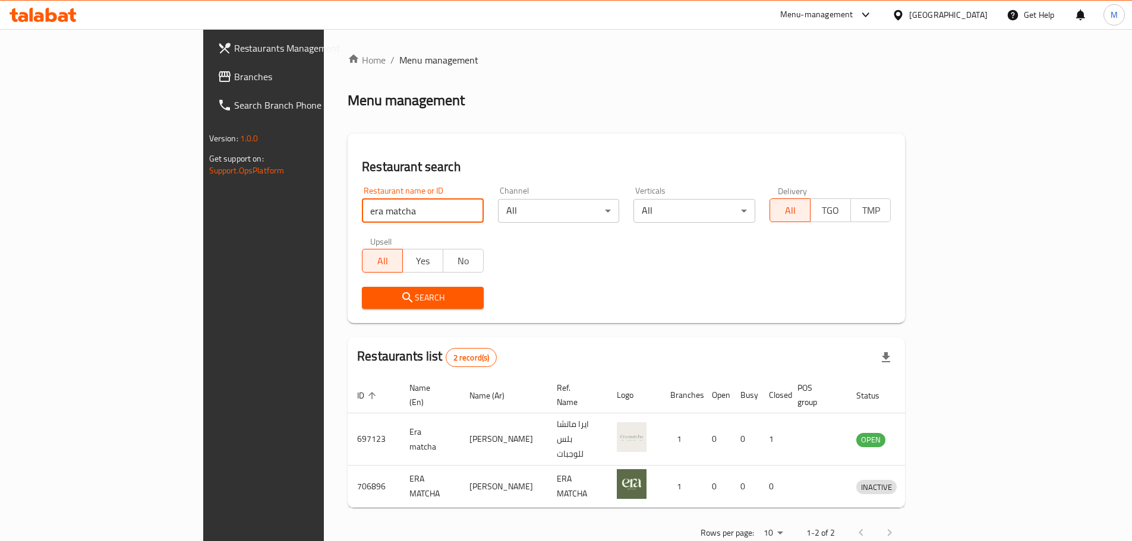
drag, startPoint x: 318, startPoint y: 212, endPoint x: 196, endPoint y: 227, distance: 123.3
click at [324, 227] on div "Home / Menu management Menu management Restaurant search Restaurant name or ID …" at bounding box center [626, 300] width 605 height 543
type input "hash"
click button "Search" at bounding box center [423, 298] width 122 height 22
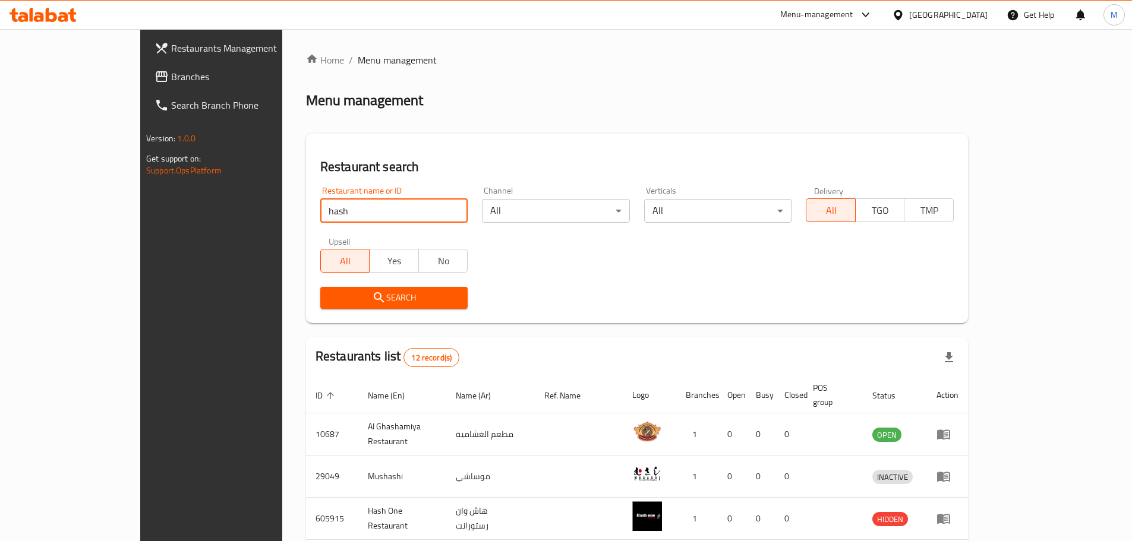
click at [171, 52] on span "Restaurants Management" at bounding box center [245, 48] width 149 height 14
